Goal: Check status

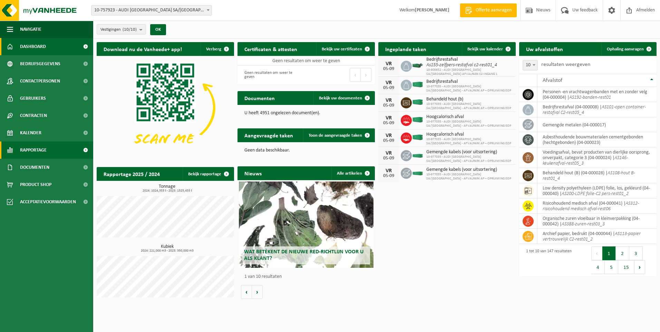
click at [33, 148] on span "Rapportage" at bounding box center [33, 150] width 27 height 17
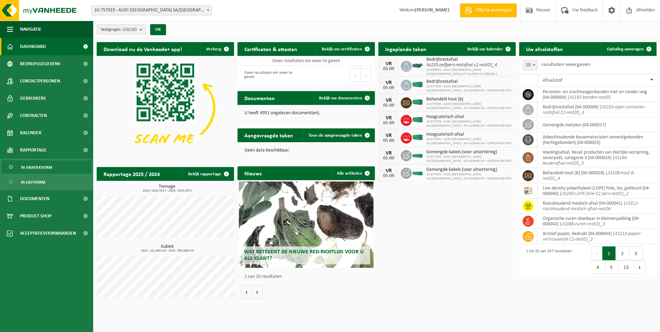
click at [30, 170] on span "In grafiekvorm" at bounding box center [36, 167] width 31 height 13
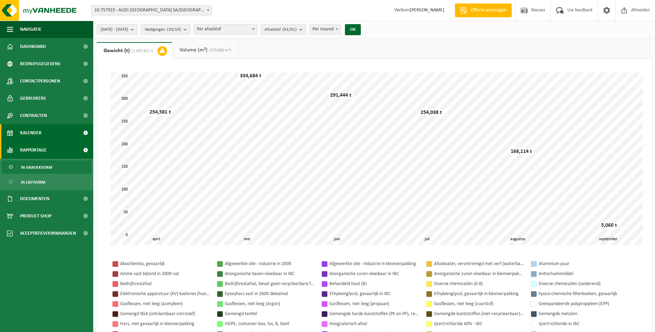
click at [38, 129] on span "Kalender" at bounding box center [30, 132] width 21 height 17
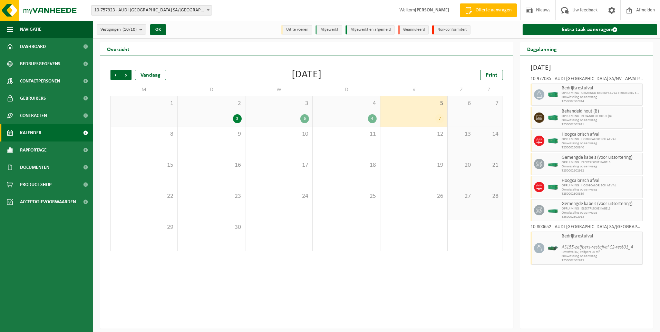
click at [368, 117] on div "4" at bounding box center [372, 118] width 9 height 9
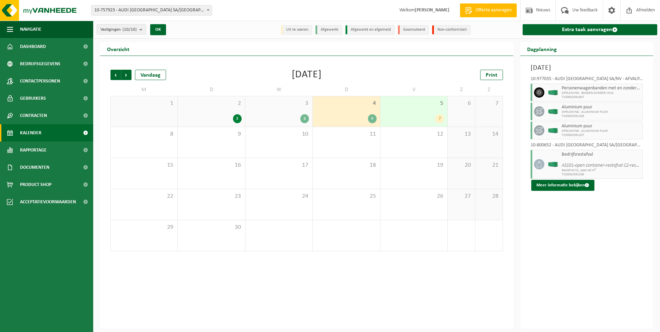
click at [402, 117] on div "7" at bounding box center [414, 118] width 60 height 9
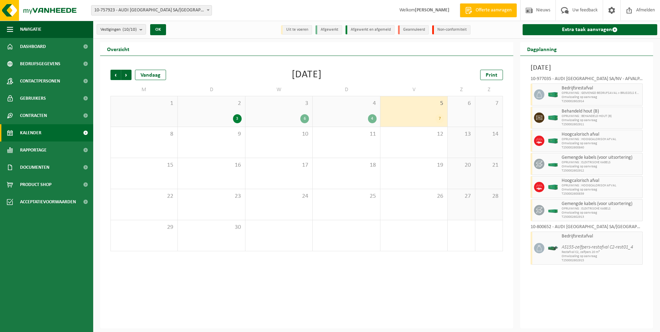
click at [572, 70] on h3 "Vrijdag 5 september 2025" at bounding box center [587, 68] width 113 height 10
